Goal: Information Seeking & Learning: Learn about a topic

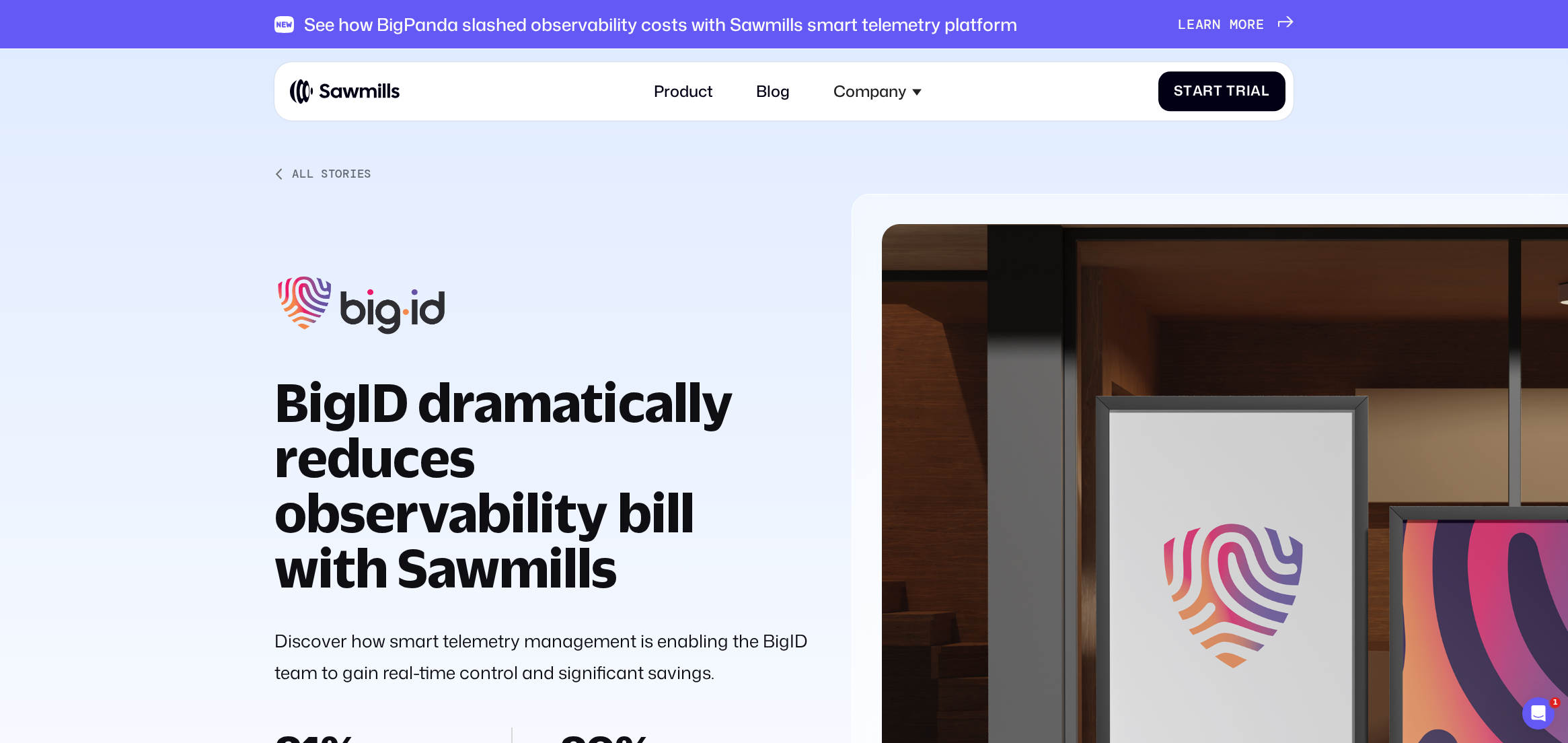
click at [353, 88] on img at bounding box center [345, 91] width 110 height 27
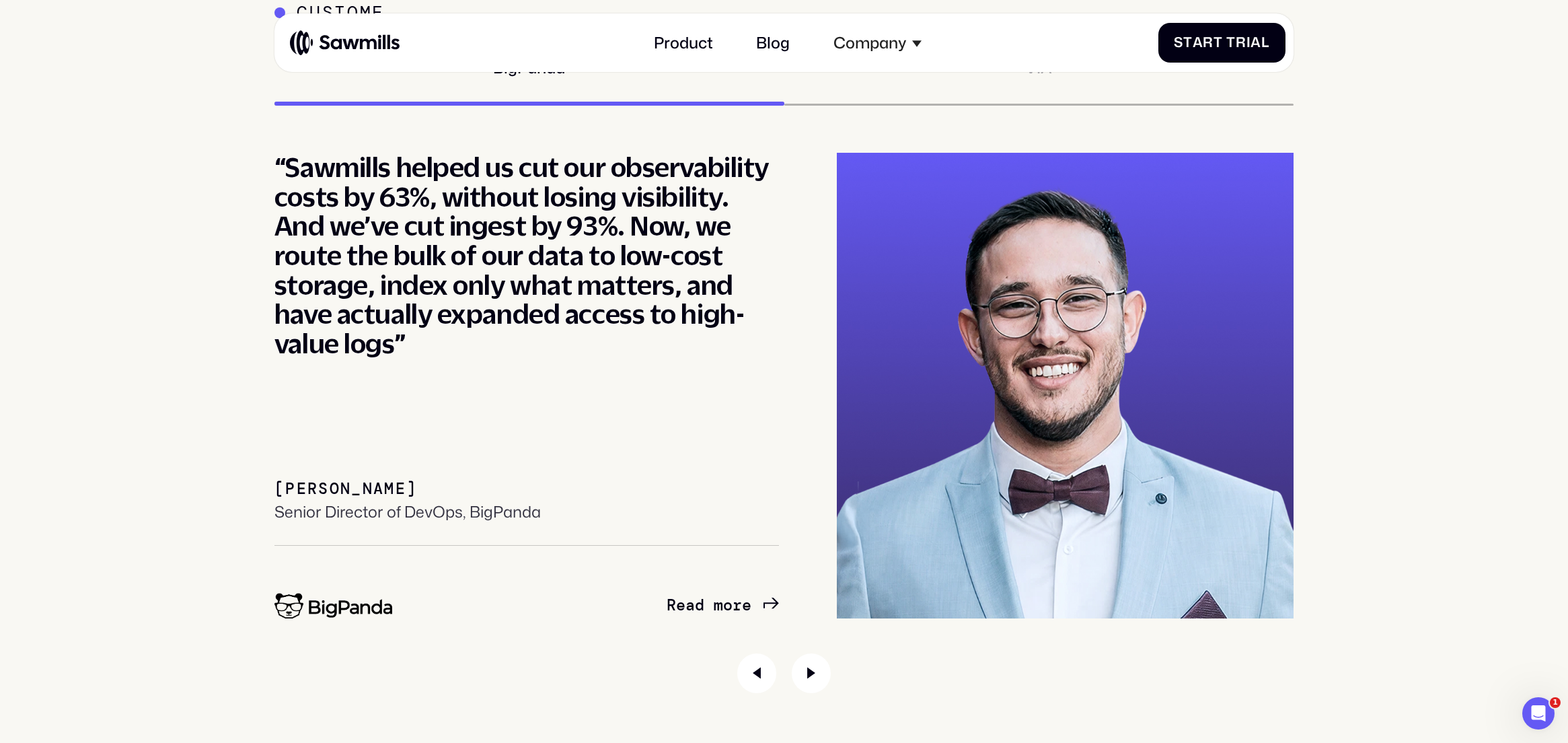
scroll to position [7285, 0]
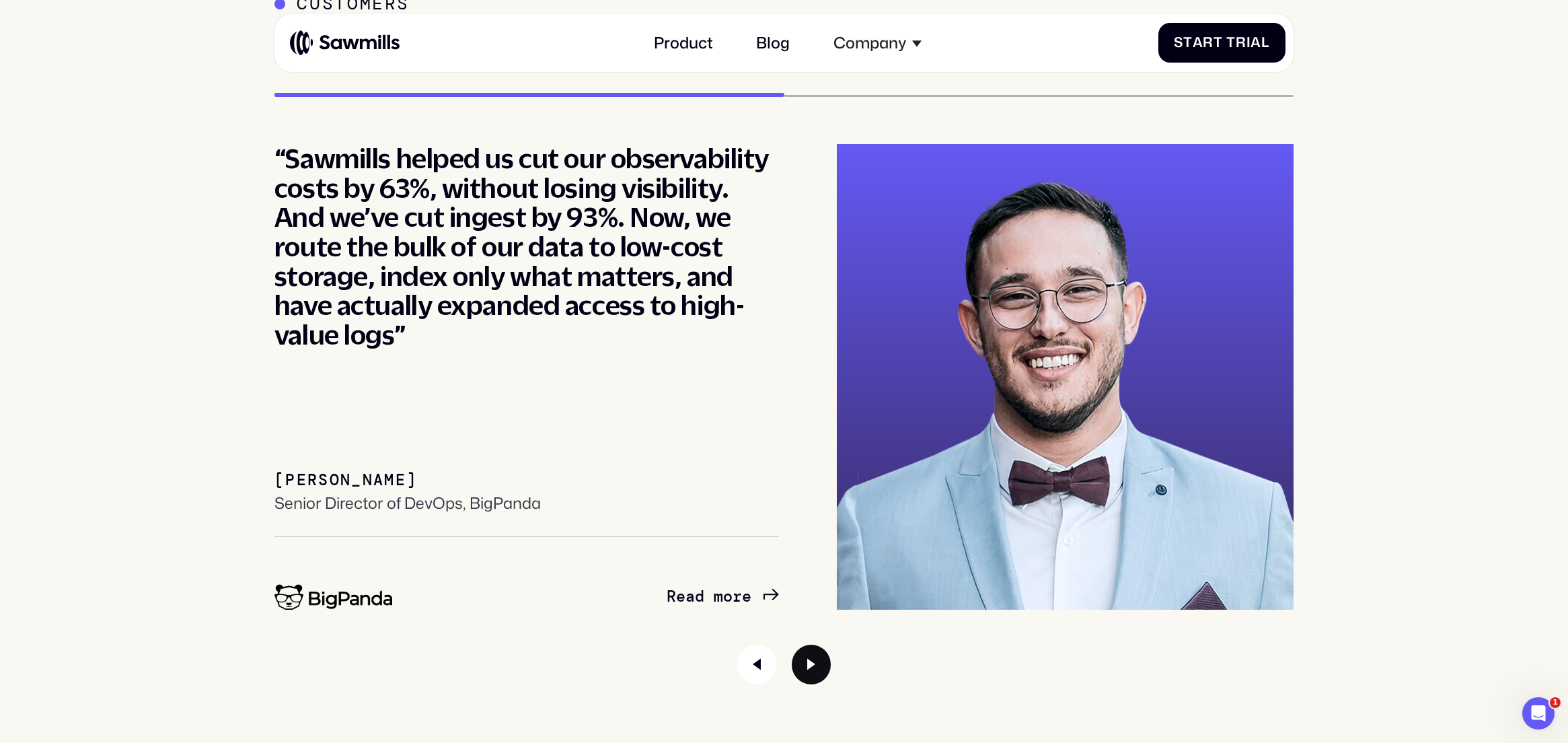
click at [795, 666] on icon "Next slide" at bounding box center [811, 664] width 39 height 39
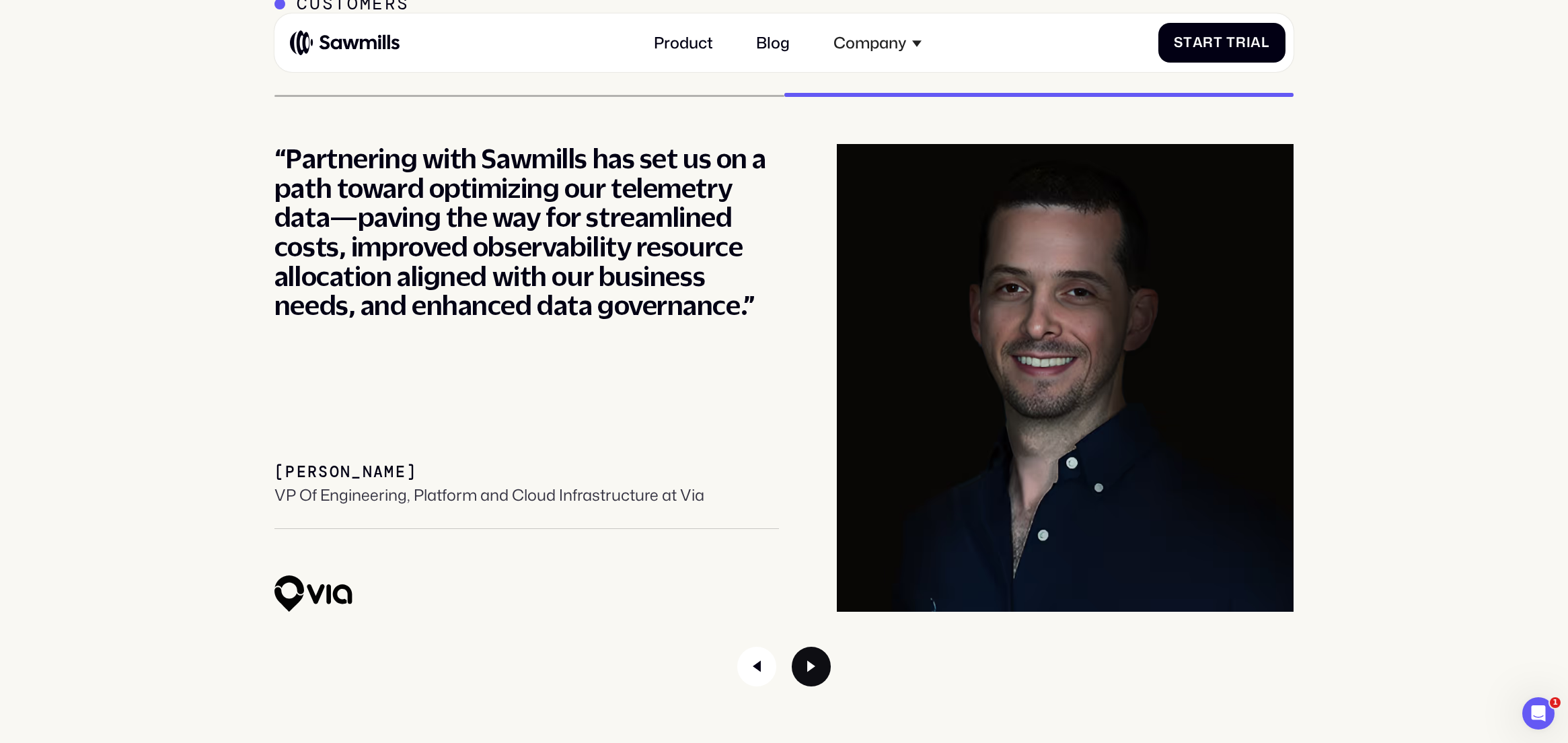
click at [809, 666] on icon "Next slide" at bounding box center [811, 667] width 8 height 11
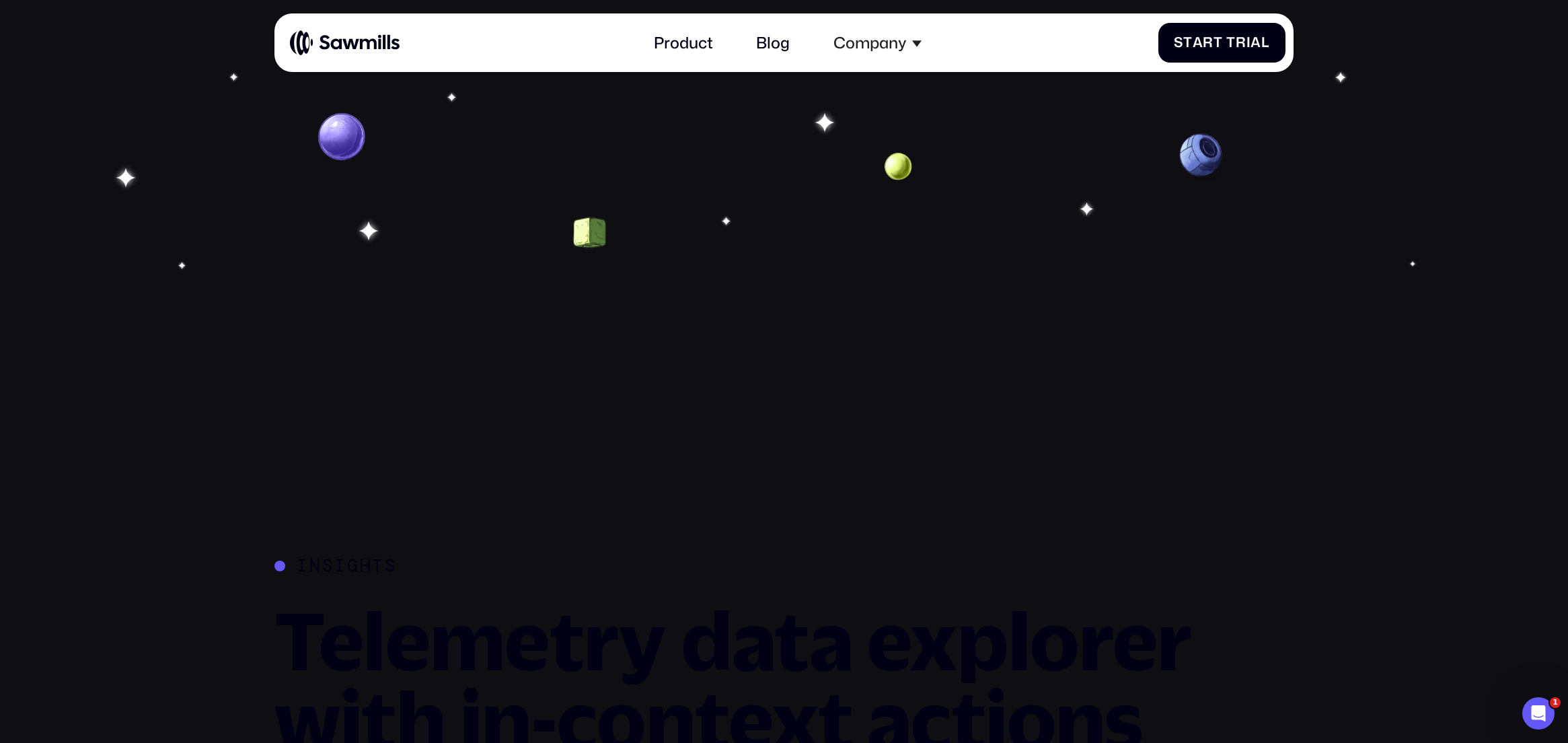
scroll to position [3668, 0]
